Goal: Contribute content: Add original content to the website for others to see

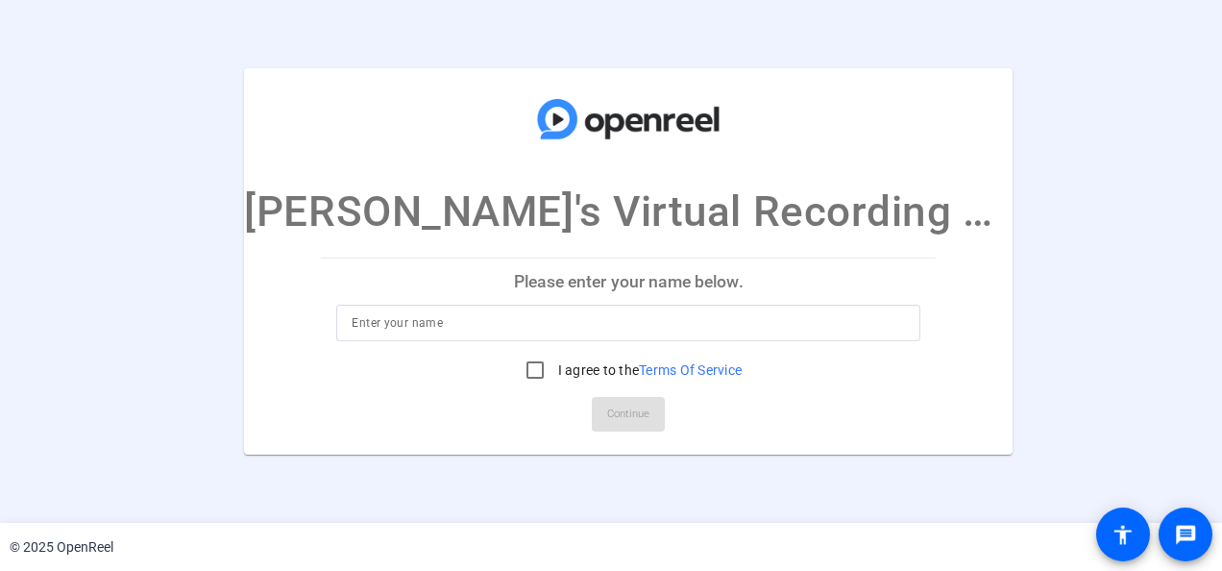
click at [431, 315] on input at bounding box center [628, 322] width 553 height 23
type input "[PERSON_NAME]"
click at [516, 368] on input "I agree to the Terms Of Service" at bounding box center [535, 370] width 38 height 38
checkbox input "true"
click at [607, 411] on span "Continue" at bounding box center [628, 414] width 42 height 29
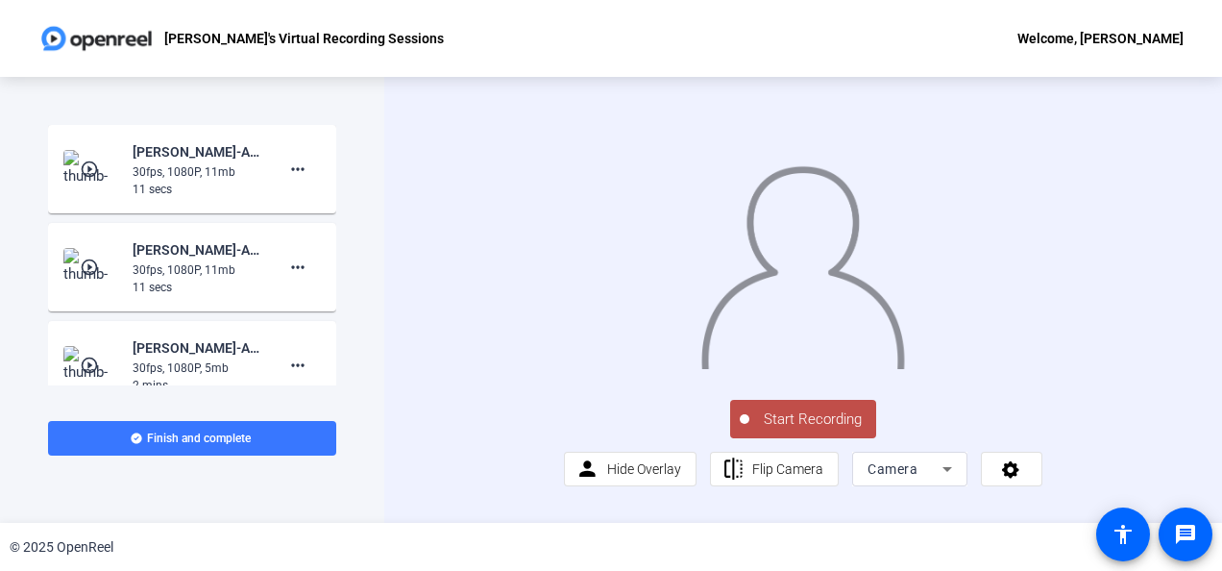
click at [807, 430] on span "Start Recording" at bounding box center [813, 419] width 127 height 22
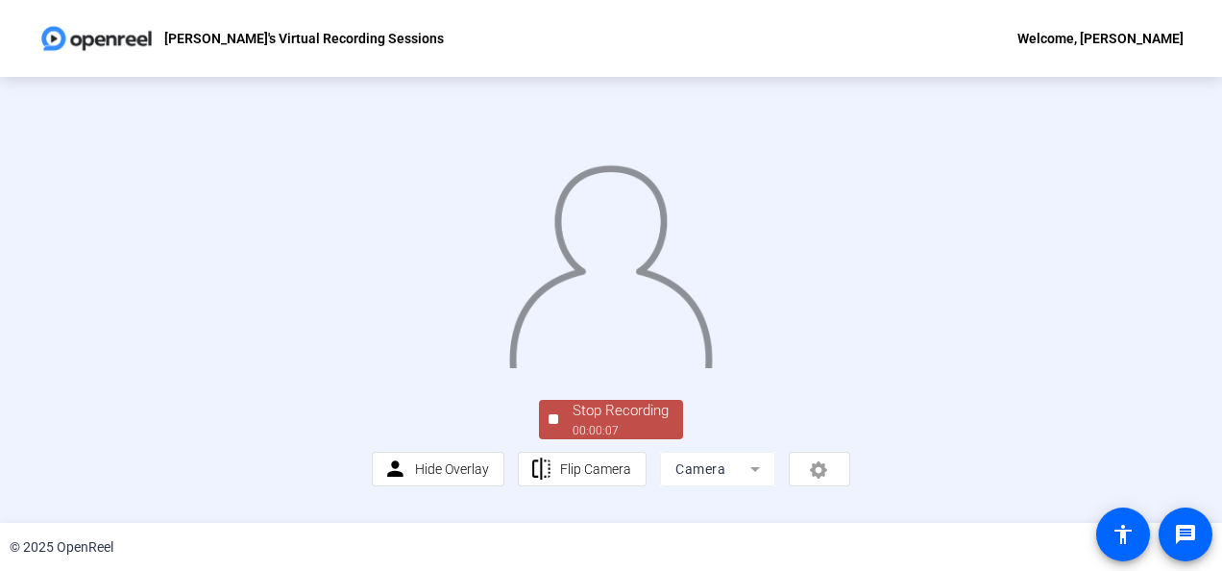
scroll to position [140, 0]
click at [460, 477] on span "Hide Overlay" at bounding box center [452, 468] width 74 height 15
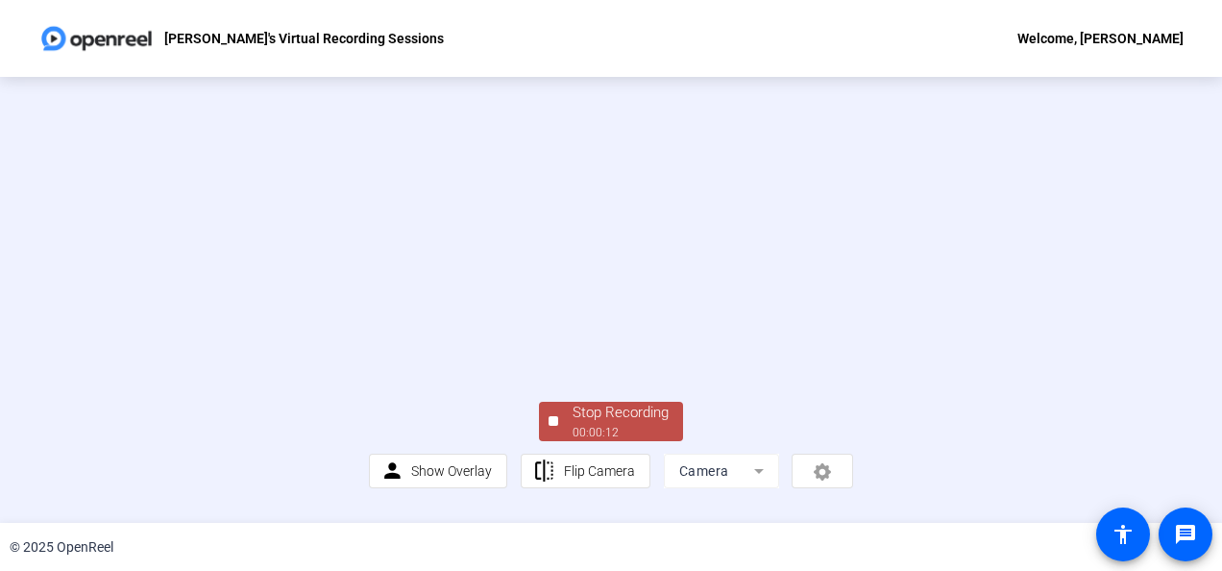
click at [630, 424] on div "Stop Recording" at bounding box center [621, 413] width 96 height 22
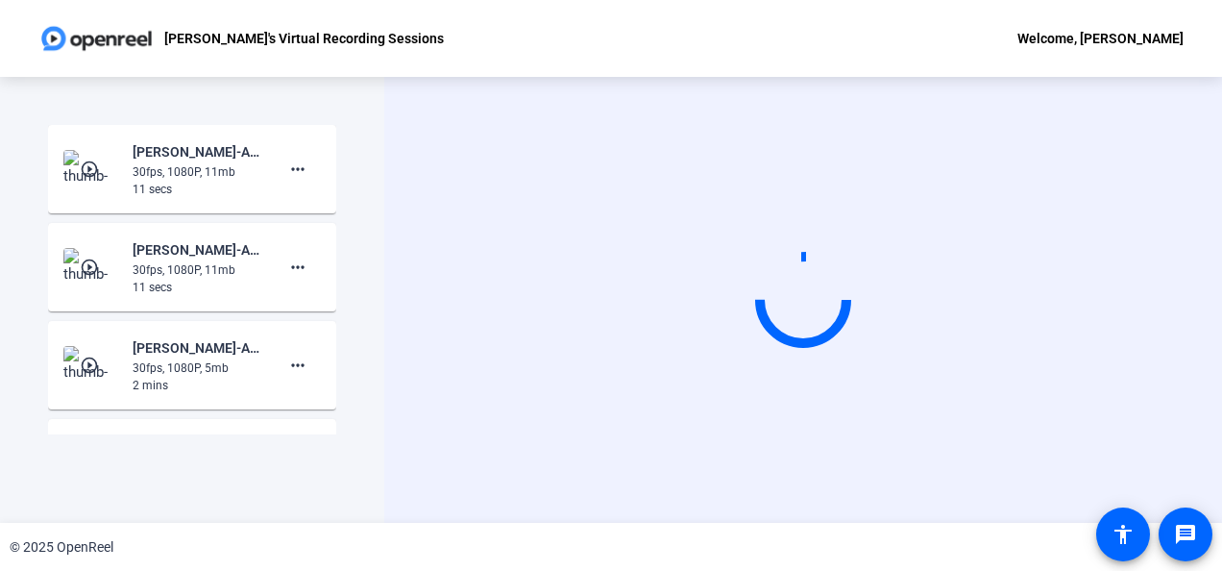
scroll to position [0, 0]
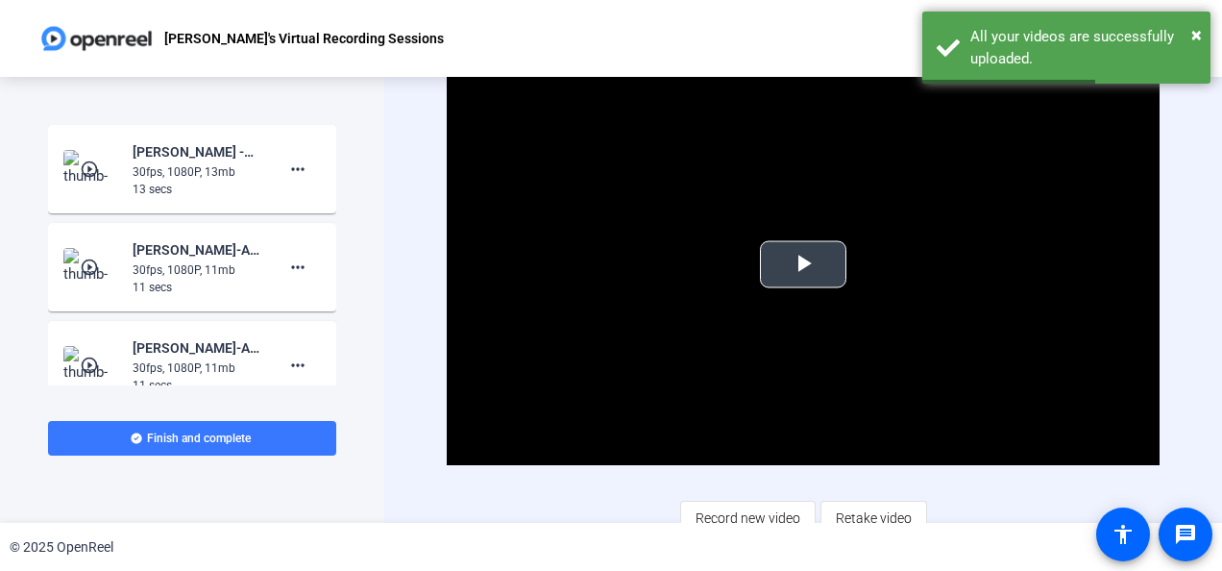
click at [803, 264] on span "Video Player" at bounding box center [803, 264] width 0 height 0
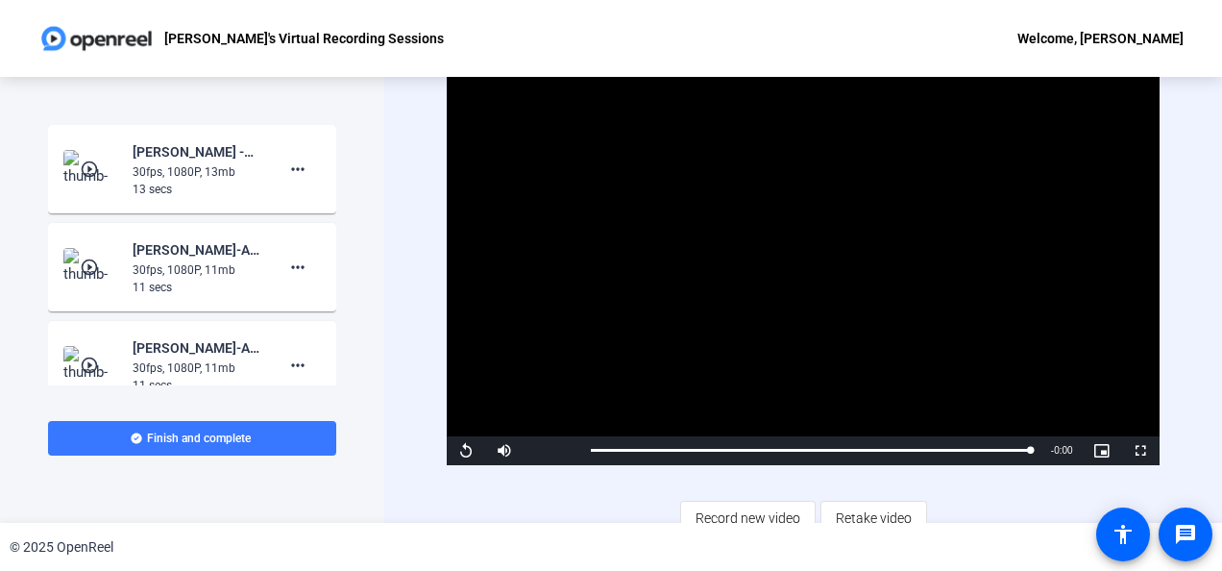
scroll to position [15, 0]
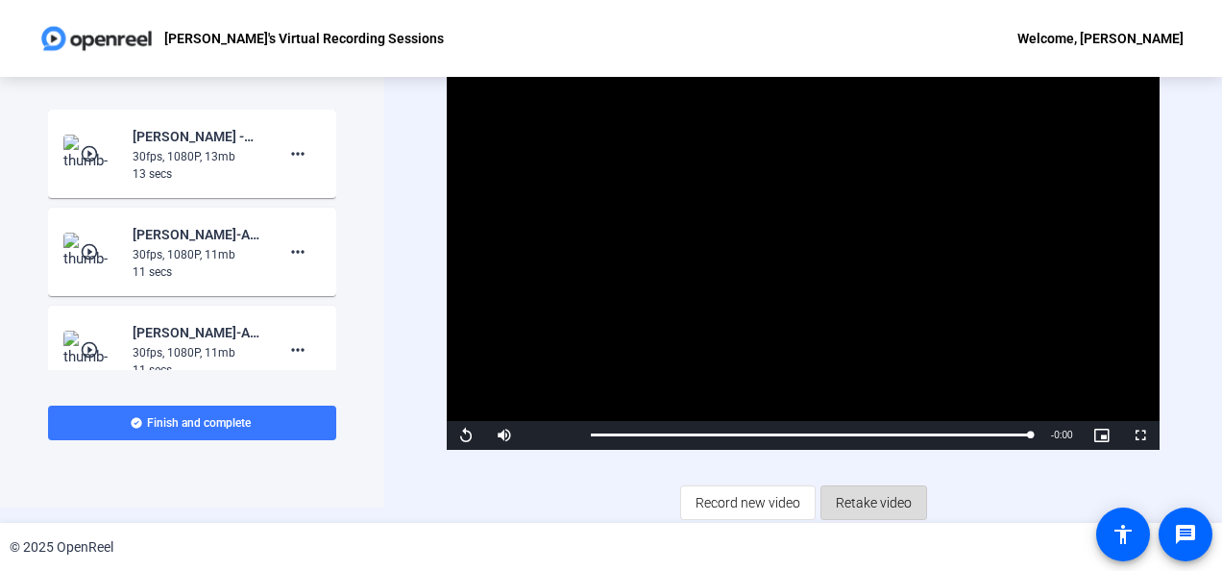
click at [878, 494] on span "Retake video" at bounding box center [874, 502] width 76 height 37
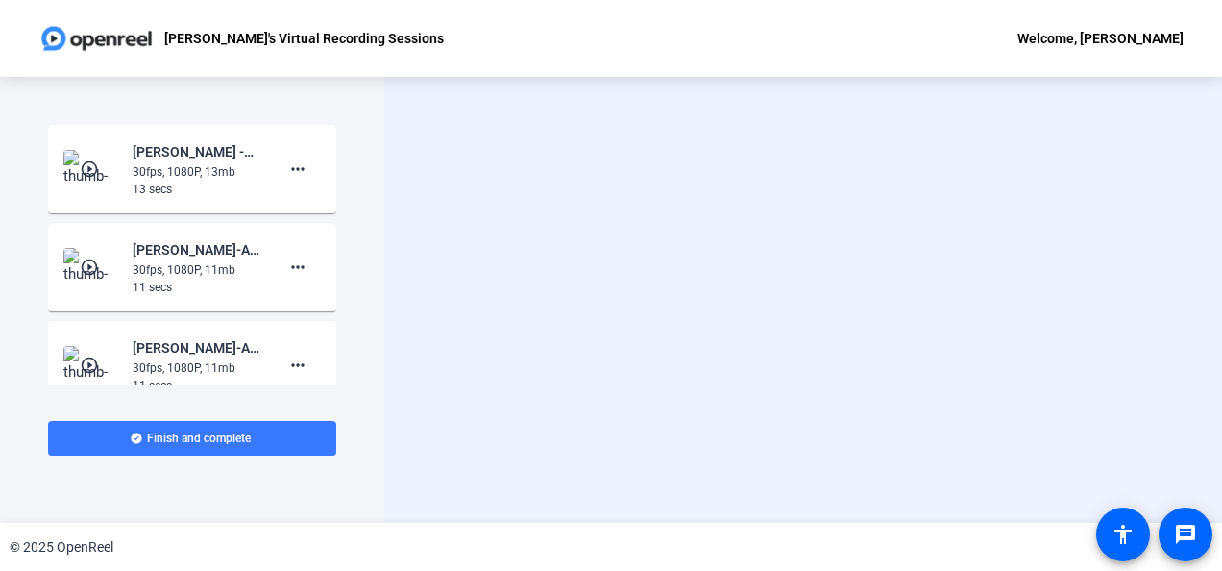
scroll to position [0, 0]
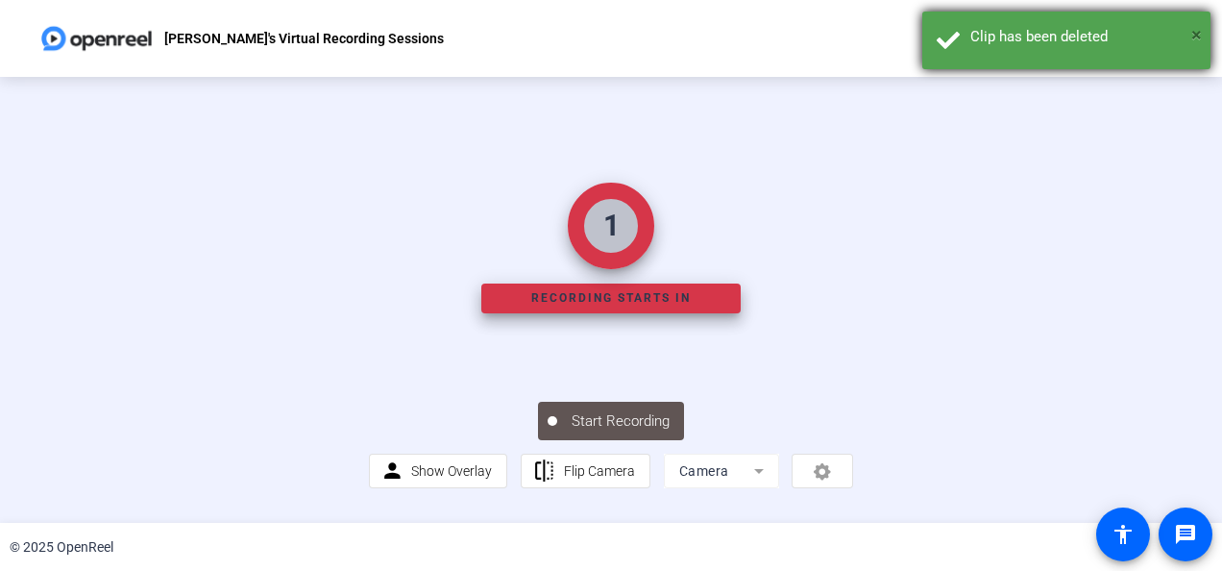
click at [1193, 36] on span "×" at bounding box center [1197, 34] width 11 height 23
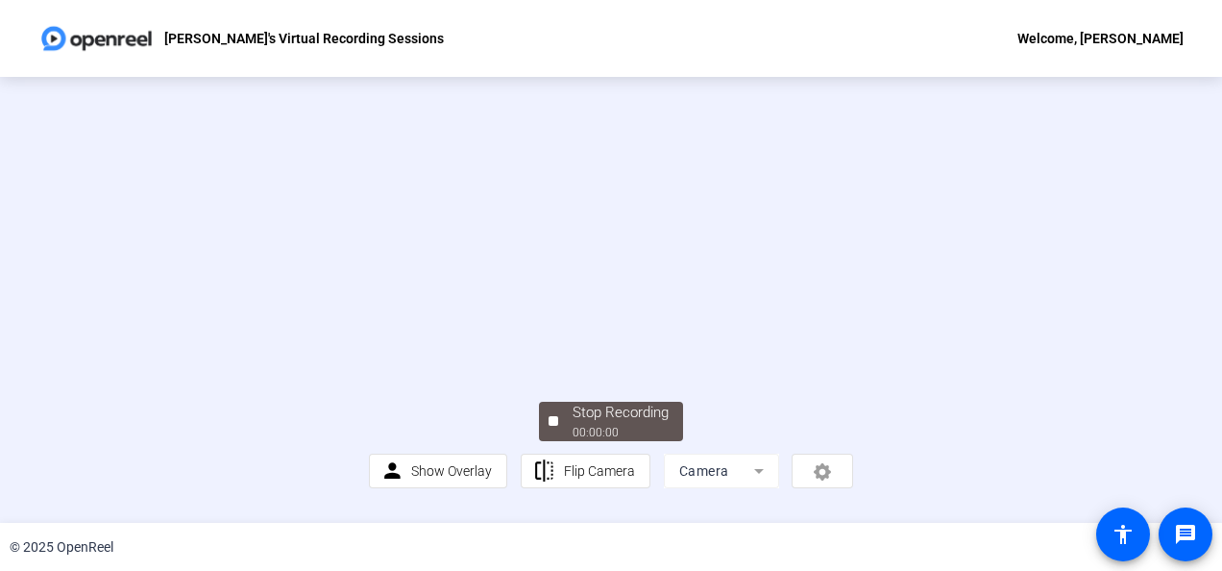
scroll to position [140, 0]
click at [756, 488] on mat-form-field "Camera" at bounding box center [721, 471] width 115 height 35
click at [552, 423] on button "Stop Recording 00:00:06" at bounding box center [611, 421] width 144 height 39
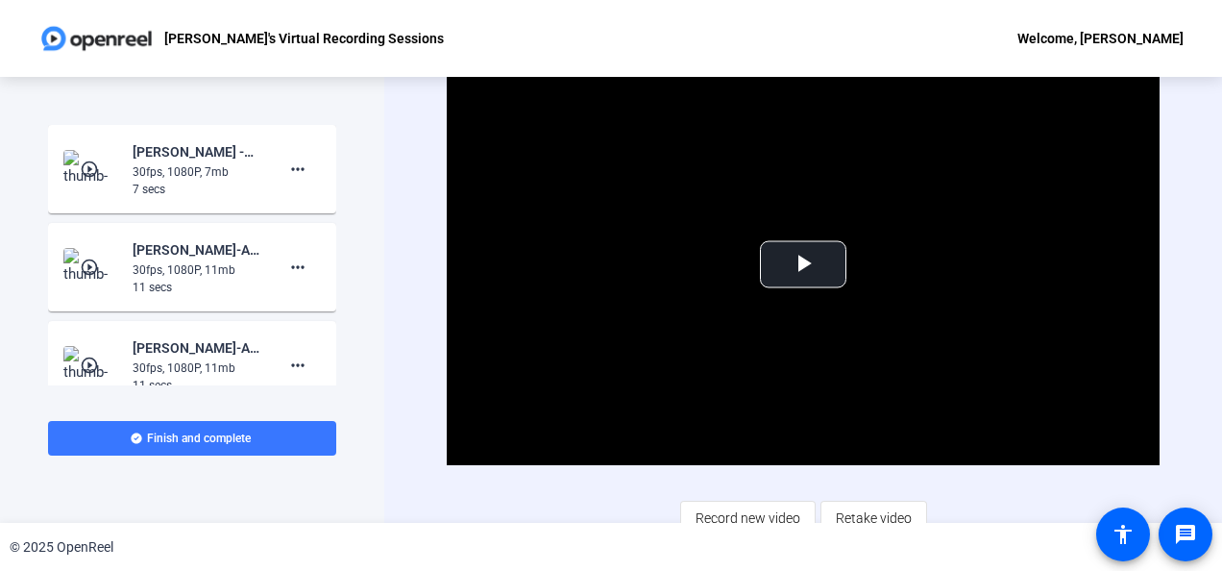
scroll to position [15, 0]
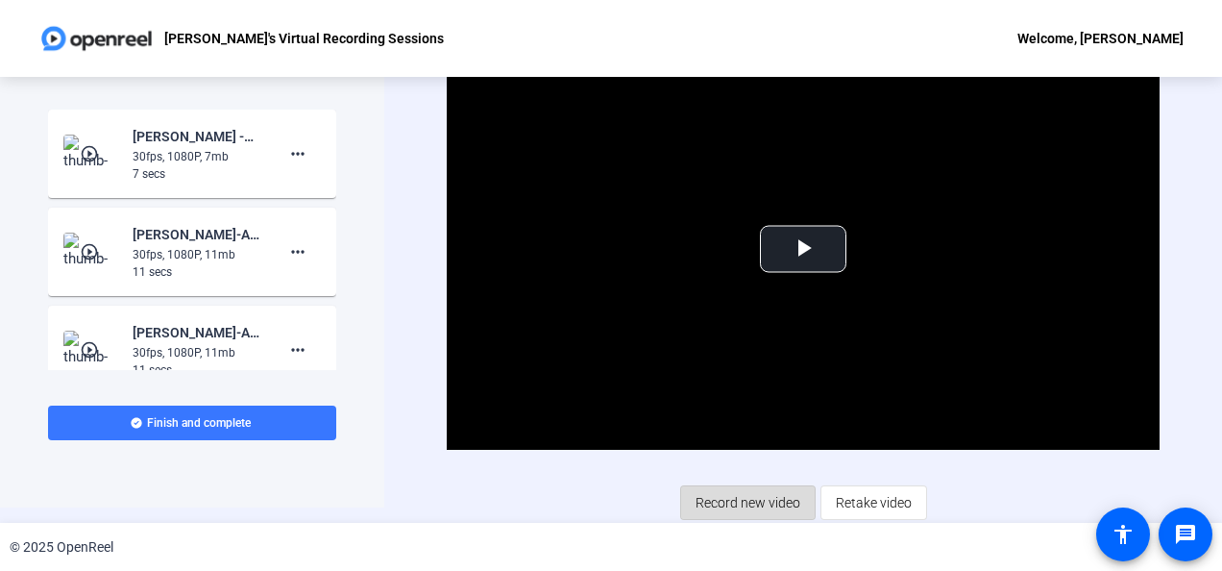
click at [748, 496] on span "Record new video" at bounding box center [748, 502] width 105 height 37
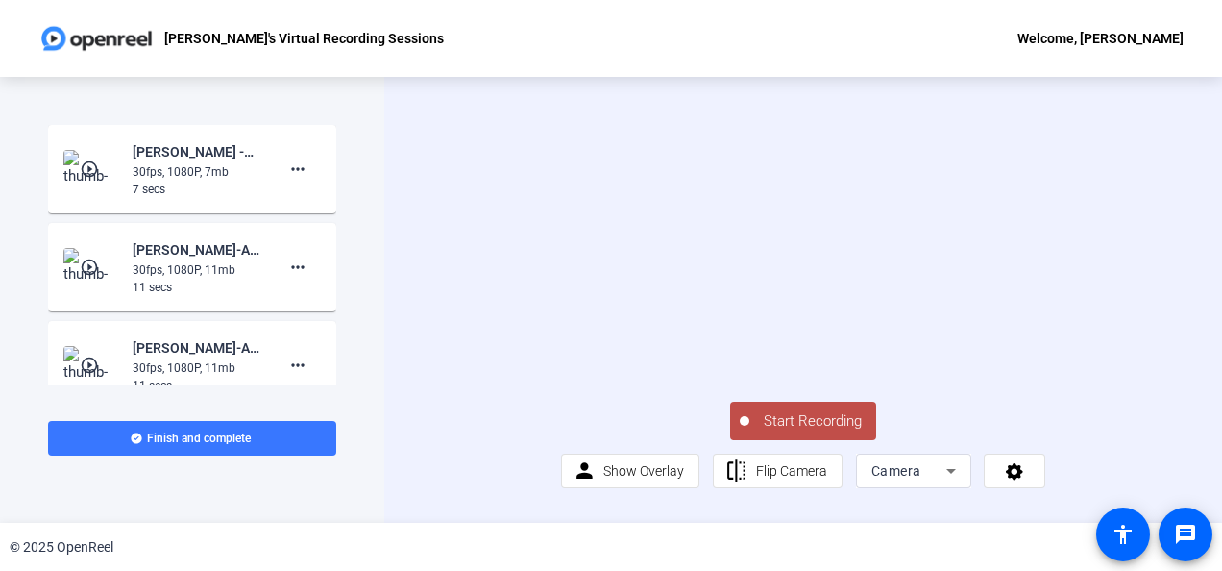
scroll to position [48, 0]
click at [922, 480] on div "Camera" at bounding box center [909, 470] width 75 height 23
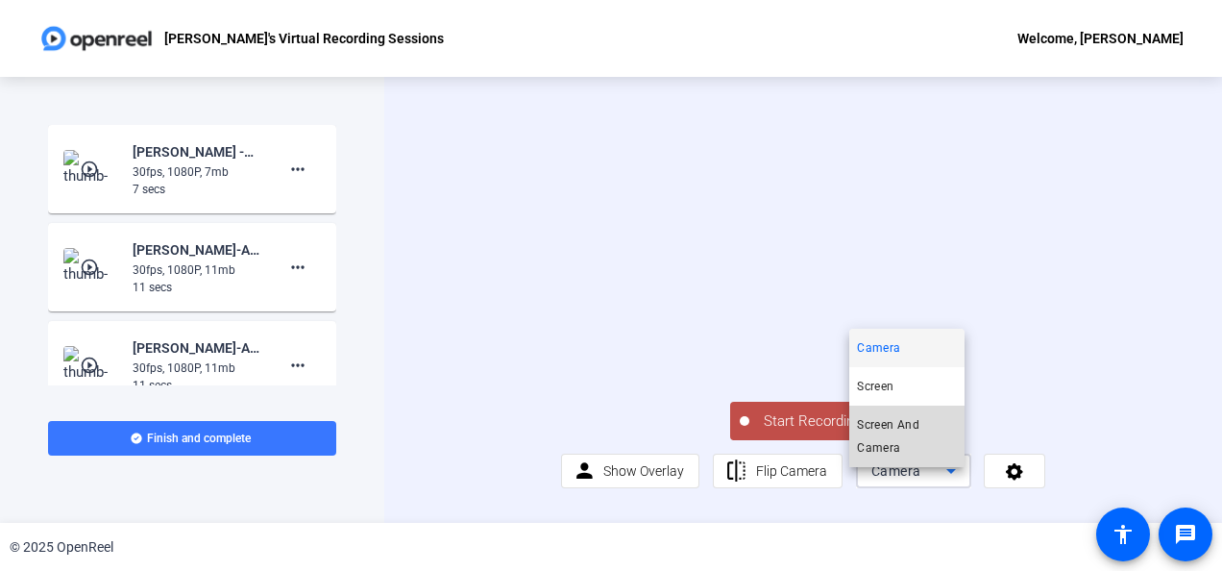
click at [897, 427] on span "Screen And Camera" at bounding box center [907, 436] width 100 height 46
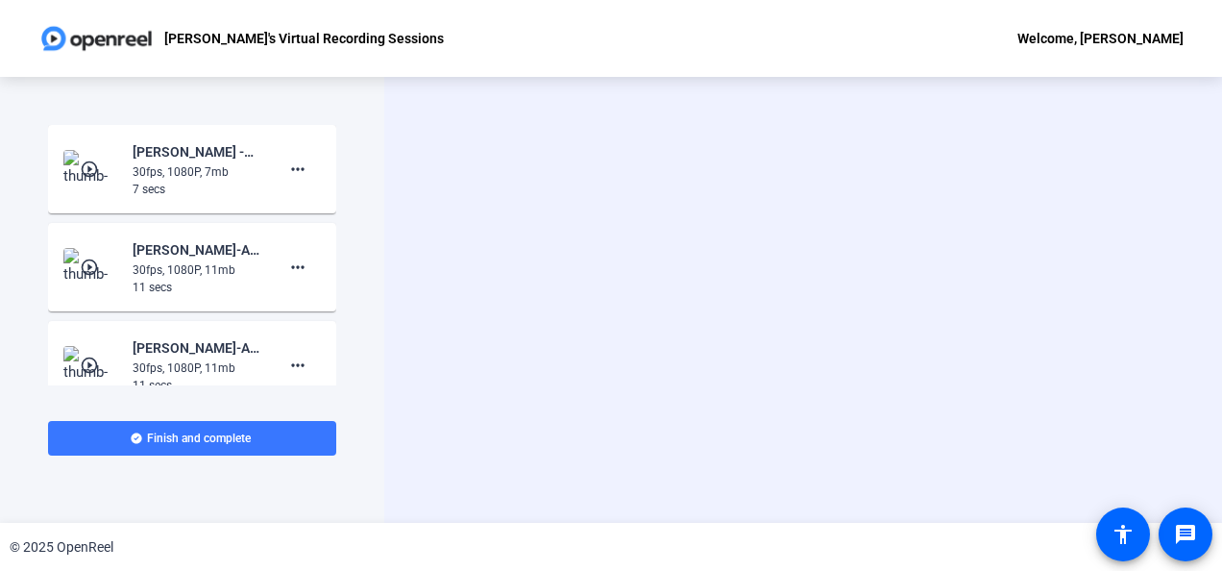
scroll to position [0, 0]
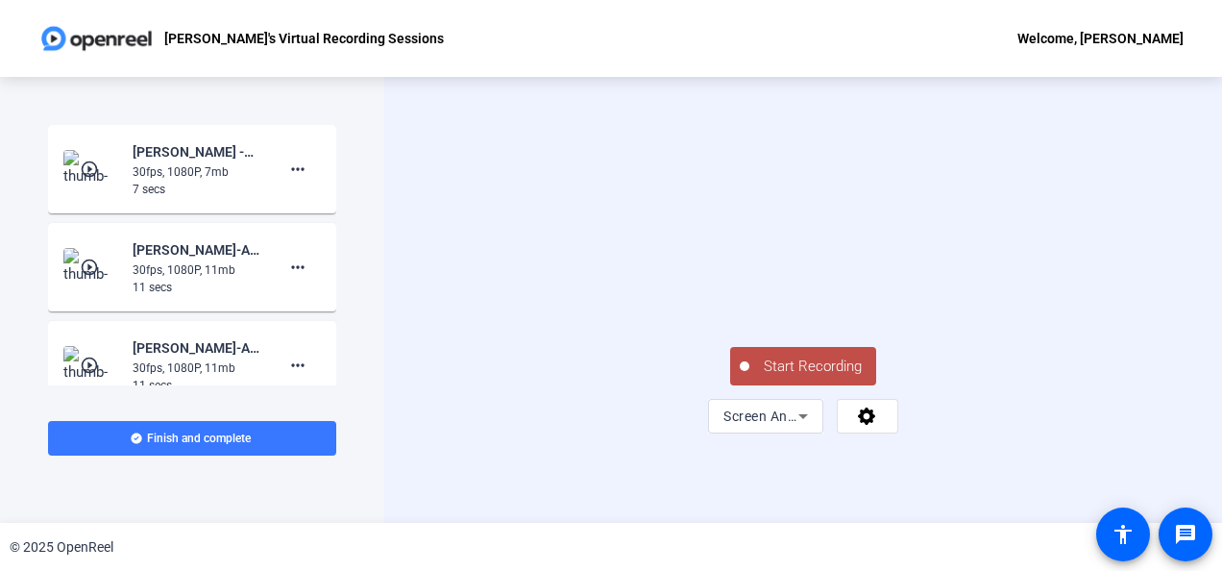
click at [822, 378] on span "Start Recording" at bounding box center [813, 367] width 127 height 22
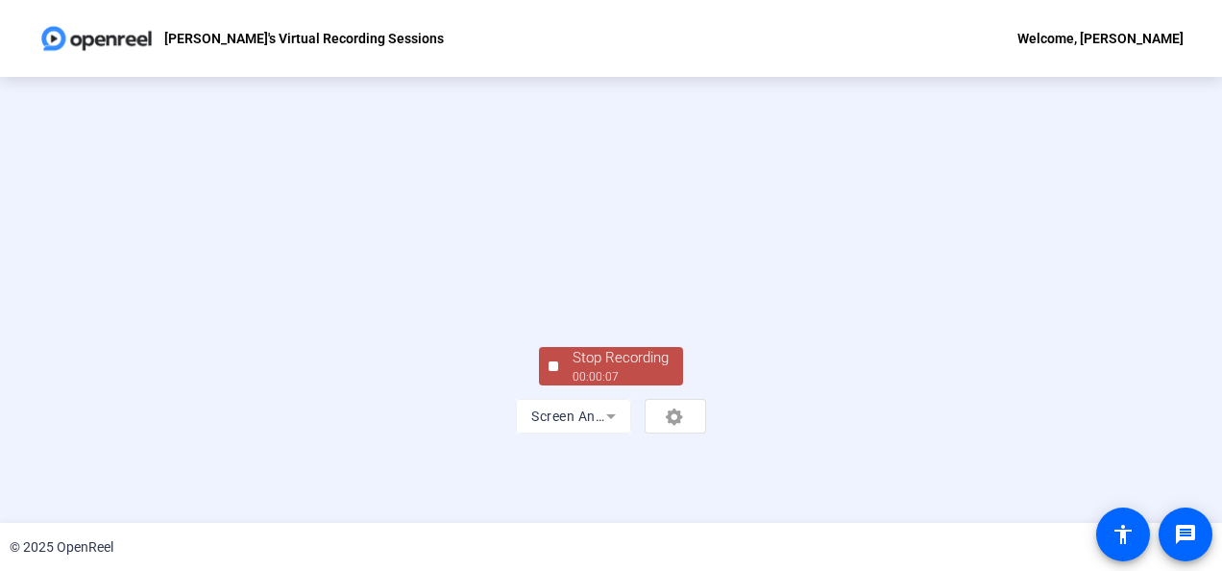
scroll to position [75, 0]
click at [628, 369] on div "Stop Recording" at bounding box center [621, 358] width 96 height 22
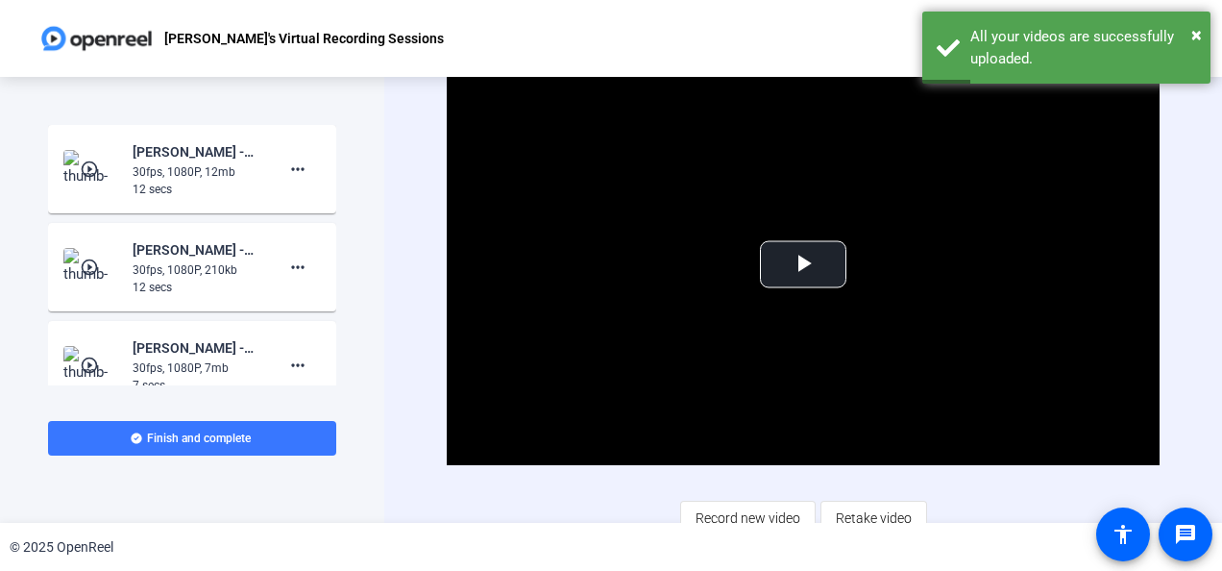
click at [233, 180] on div "30fps, 1080P, 12mb" at bounding box center [197, 171] width 129 height 17
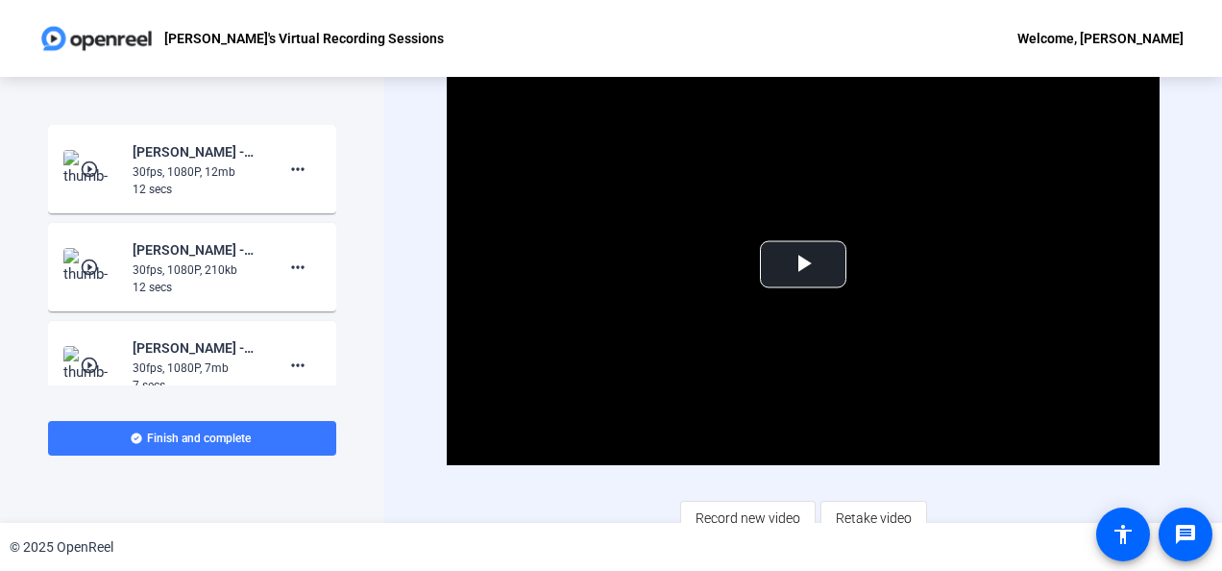
click at [233, 180] on div "30fps, 1080P, 12mb" at bounding box center [197, 171] width 129 height 17
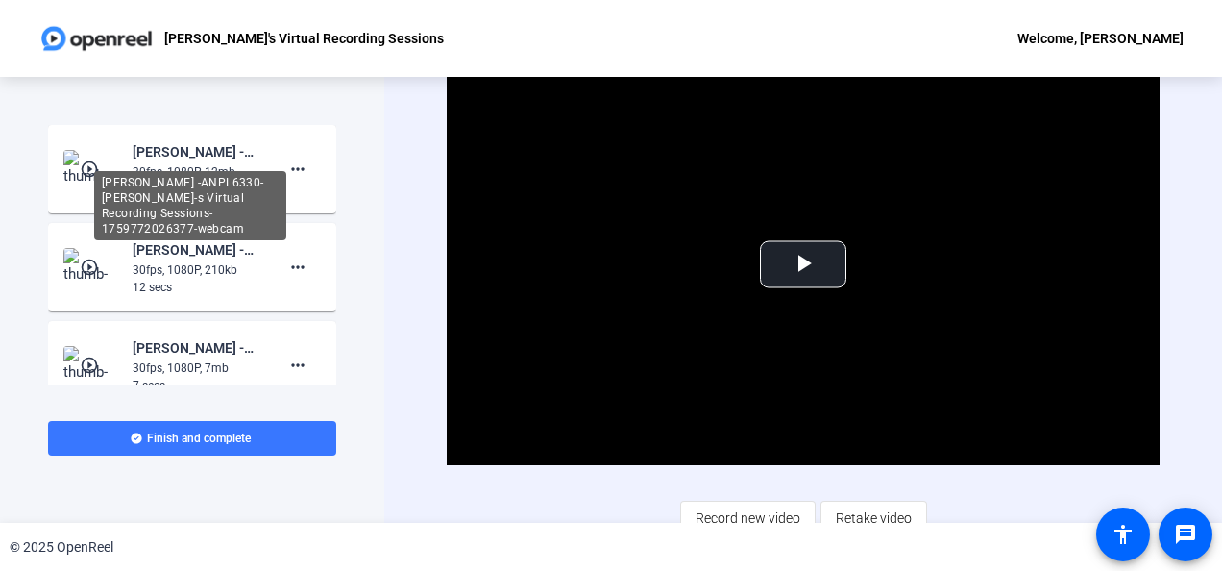
click at [143, 158] on div "[PERSON_NAME] -ANPL6330-[PERSON_NAME]-s Virtual Recording Sessions-175977202637…" at bounding box center [197, 151] width 129 height 23
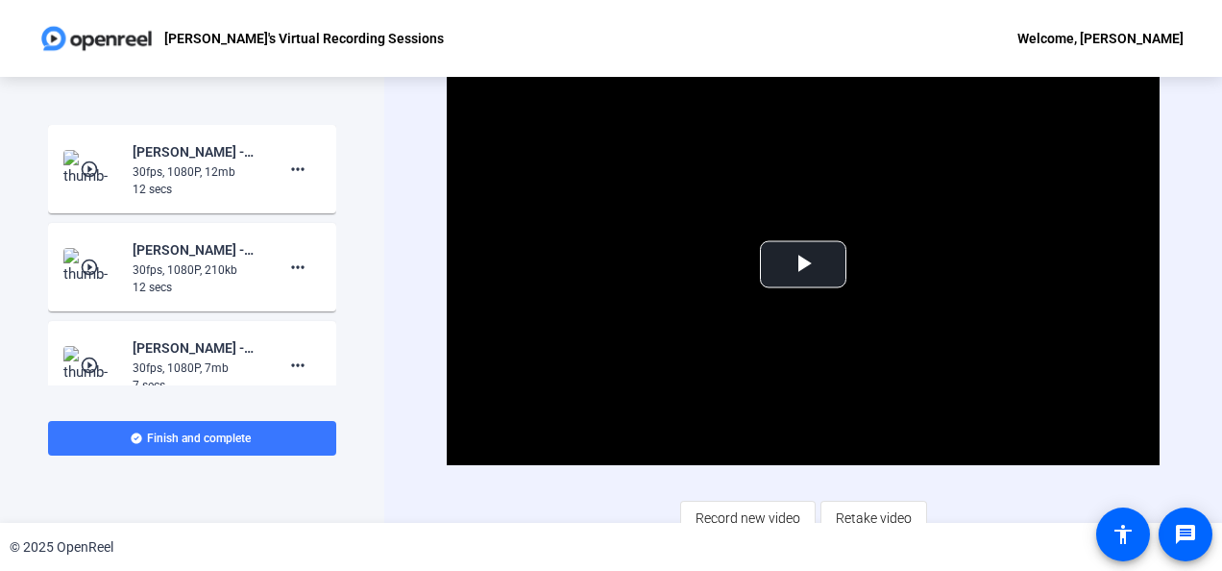
click at [94, 170] on mat-icon "play_circle_outline" at bounding box center [91, 169] width 23 height 19
click at [803, 264] on span "Video Player" at bounding box center [803, 264] width 0 height 0
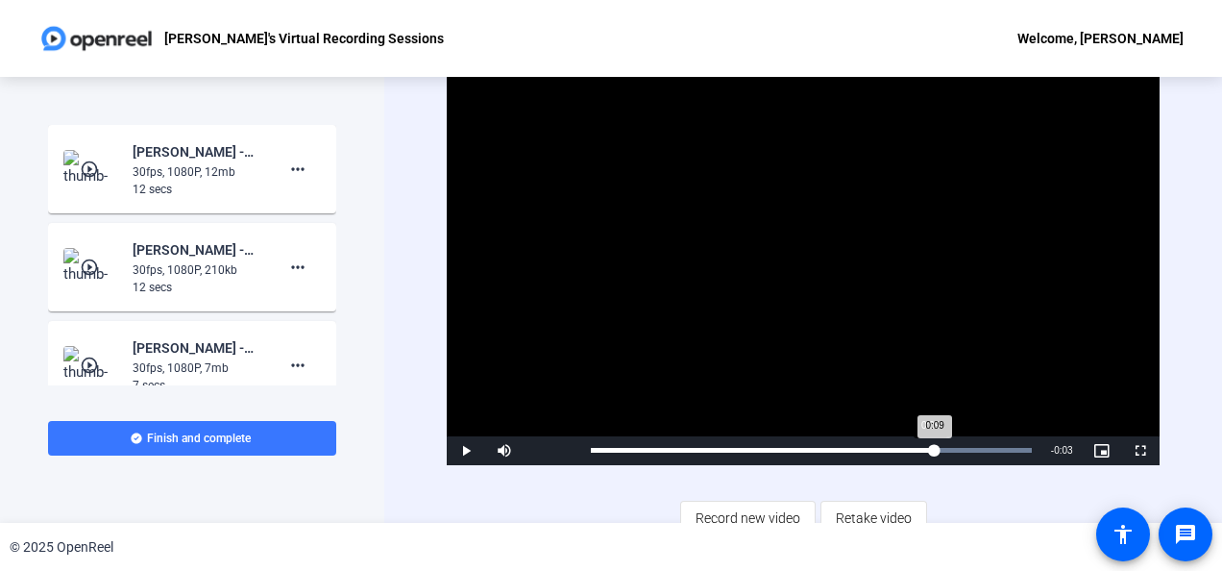
drag, startPoint x: 1022, startPoint y: 448, endPoint x: 928, endPoint y: 456, distance: 94.6
click at [928, 456] on div "Loaded : 100.00% 0:09 0:09" at bounding box center [810, 450] width 459 height 29
click at [465, 451] on span "Video Player" at bounding box center [466, 451] width 38 height 0
click at [841, 453] on div "Loaded : 100.00% 0:07 0:12" at bounding box center [810, 450] width 459 height 29
click at [466, 451] on span "Video Player" at bounding box center [466, 451] width 38 height 0
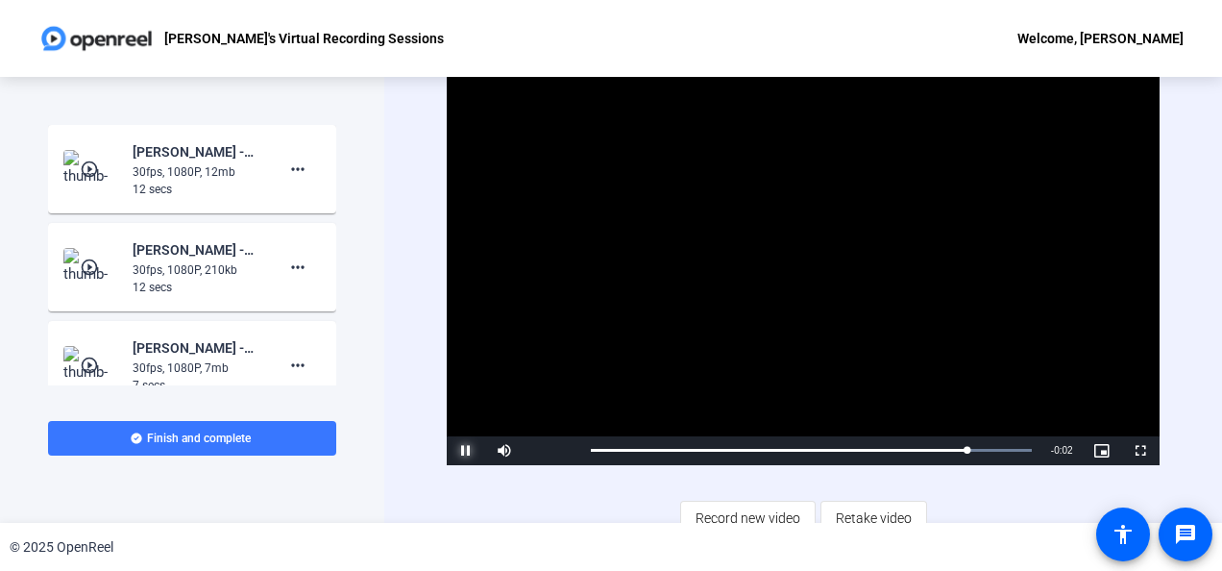
click at [466, 451] on span "Video Player" at bounding box center [466, 451] width 38 height 0
